Goal: Navigation & Orientation: Find specific page/section

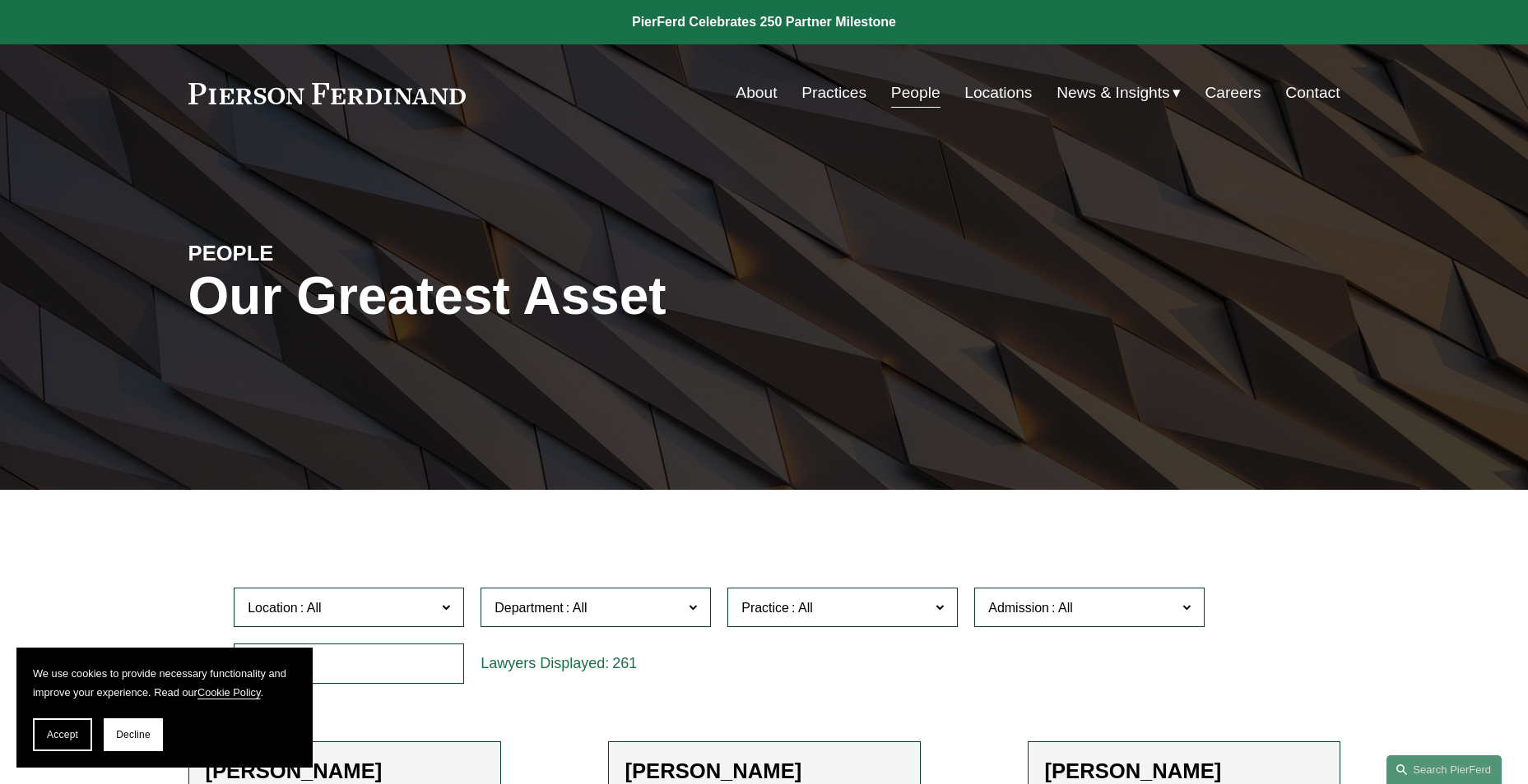
click at [923, 102] on link "People" at bounding box center [915, 93] width 49 height 32
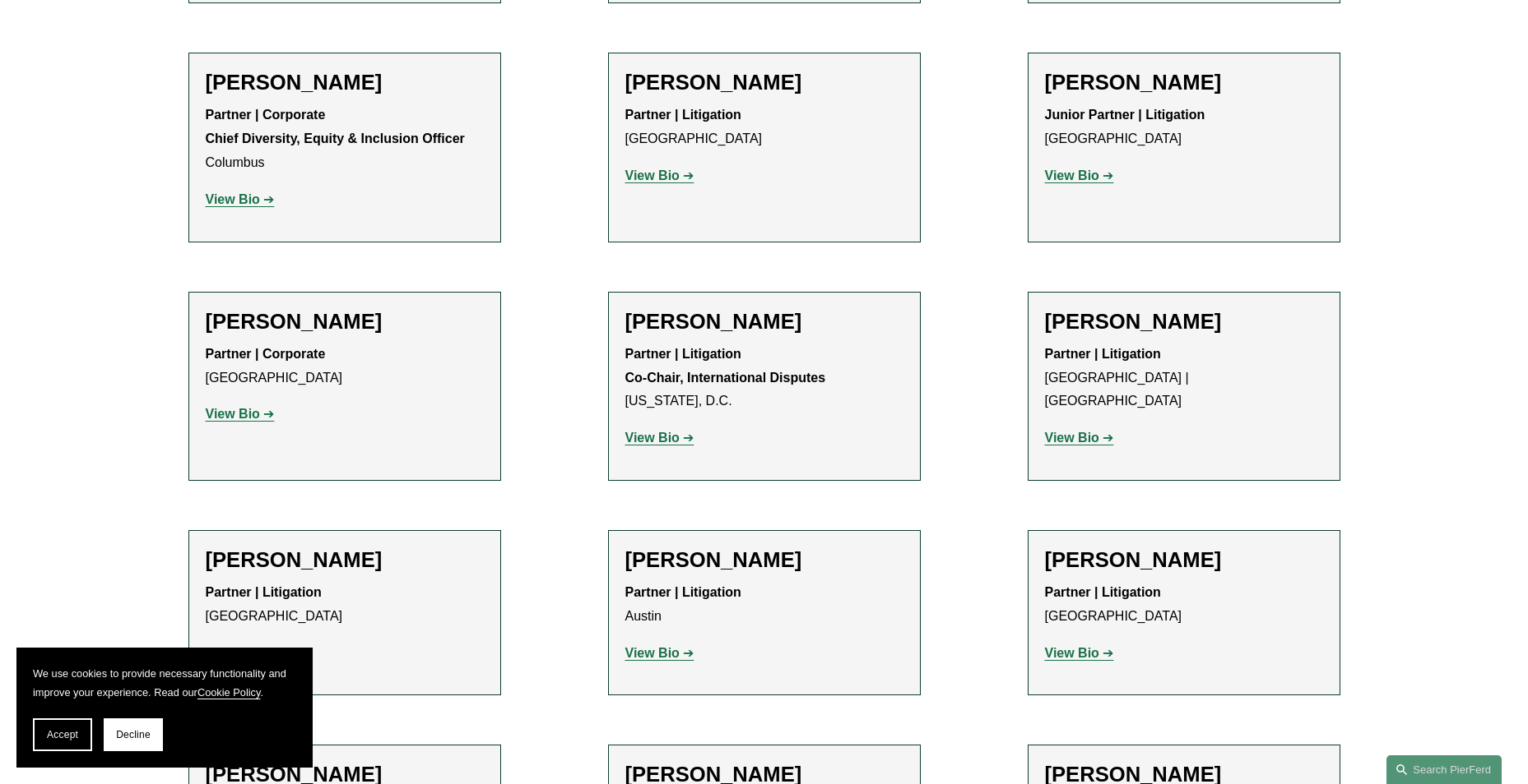
scroll to position [3289, 0]
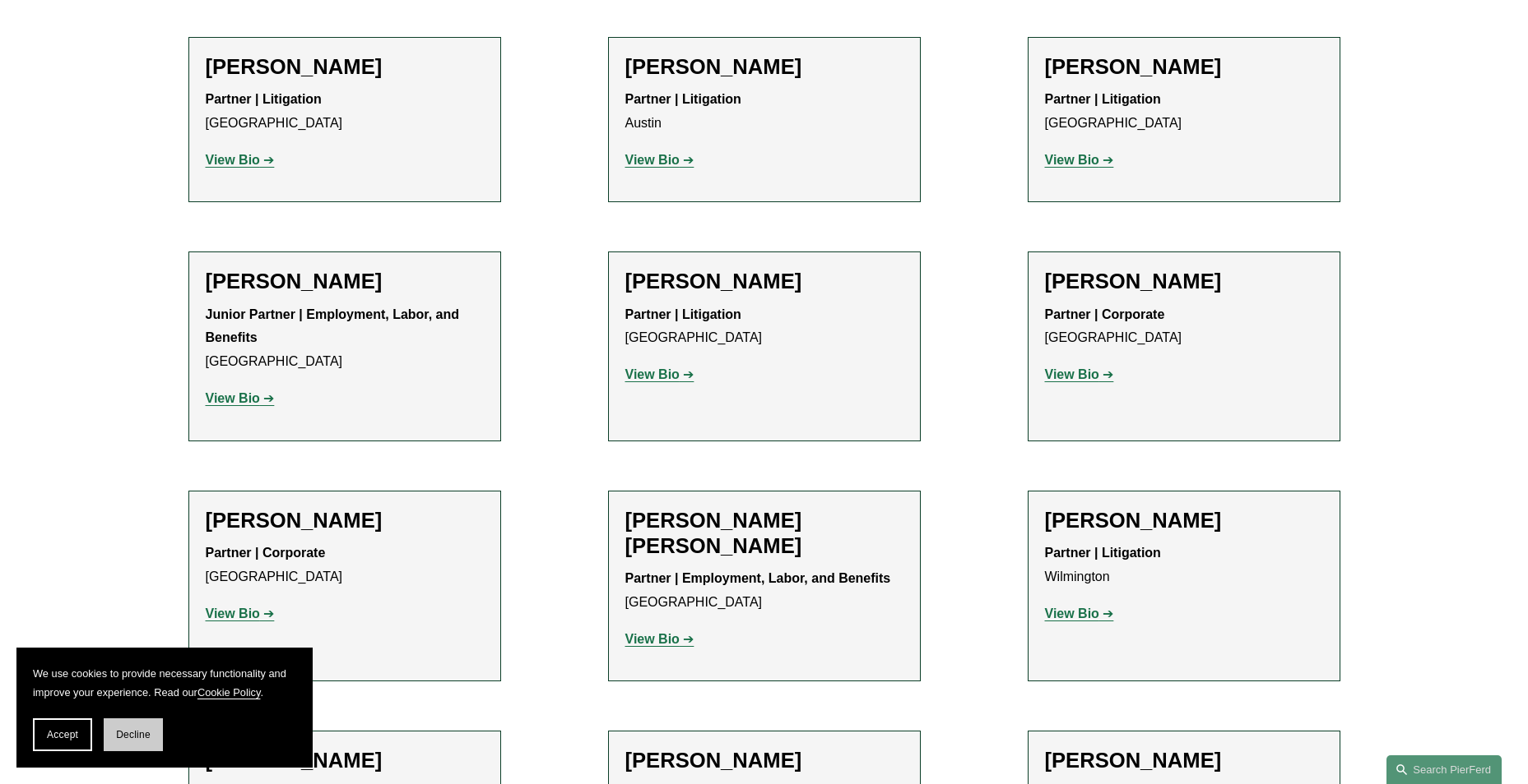
click at [139, 730] on span "Decline" at bounding box center [132, 735] width 34 height 12
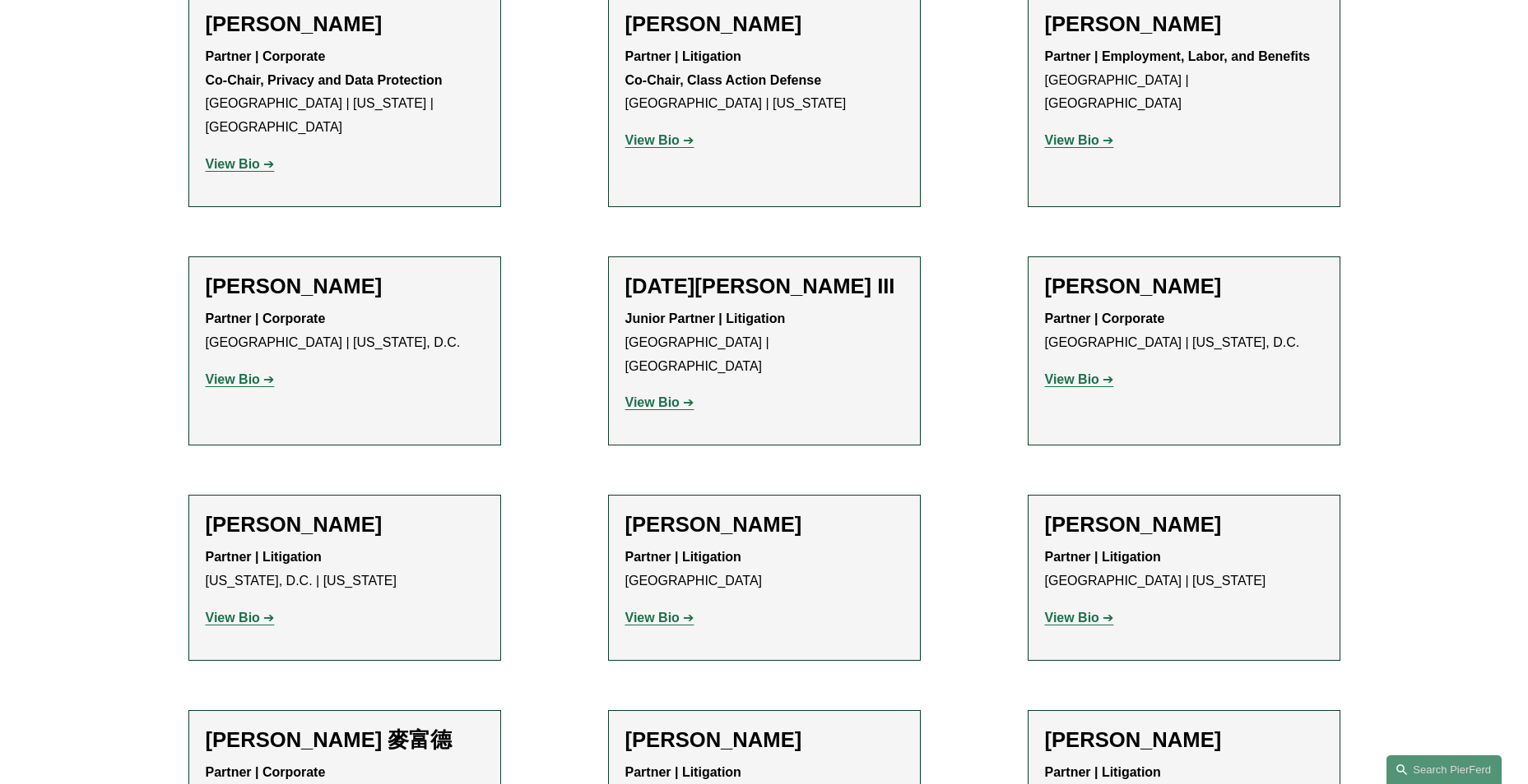
scroll to position [13484, 0]
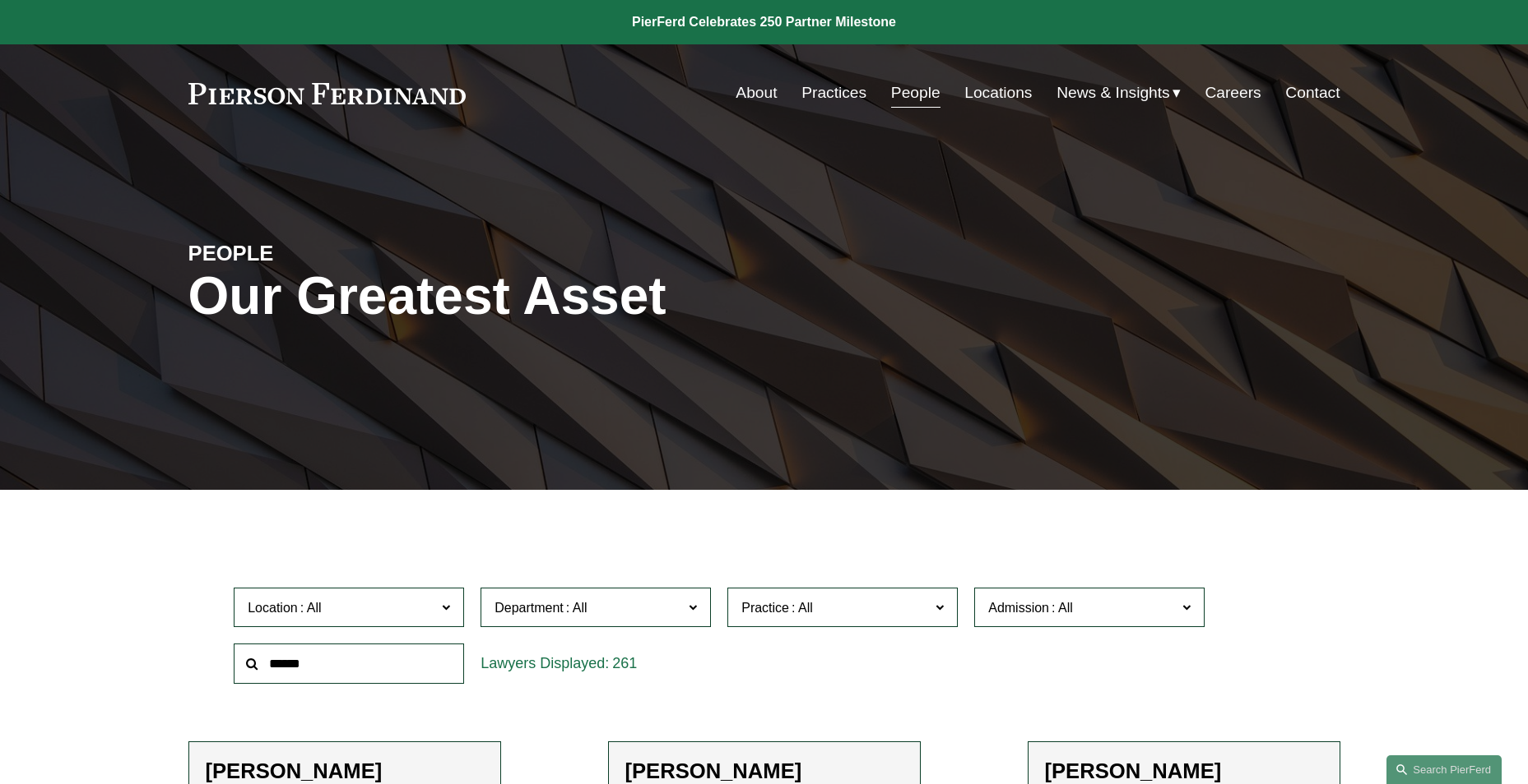
click at [743, 89] on link "About" at bounding box center [755, 93] width 41 height 32
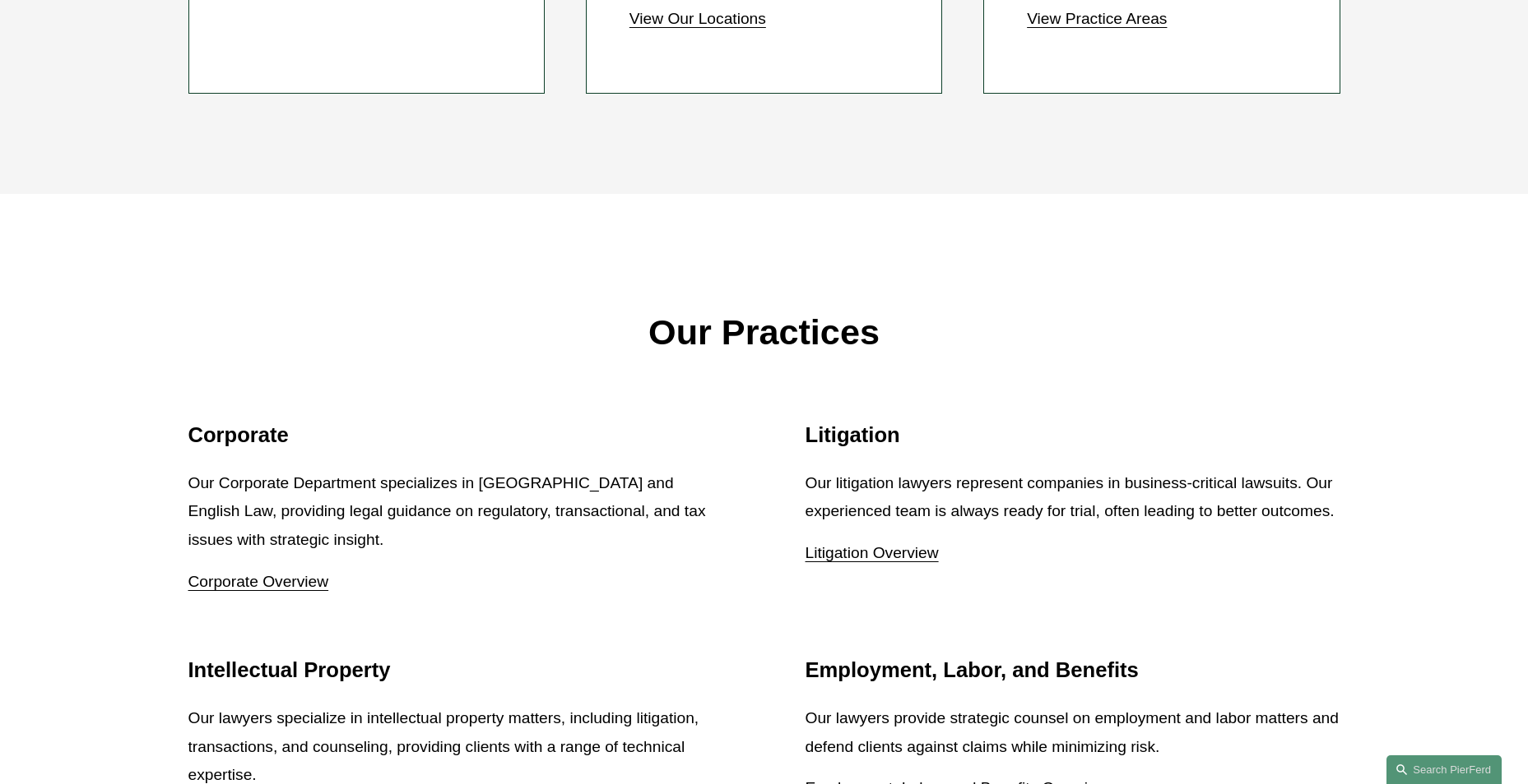
scroll to position [1973, 0]
